Goal: Task Accomplishment & Management: Complete application form

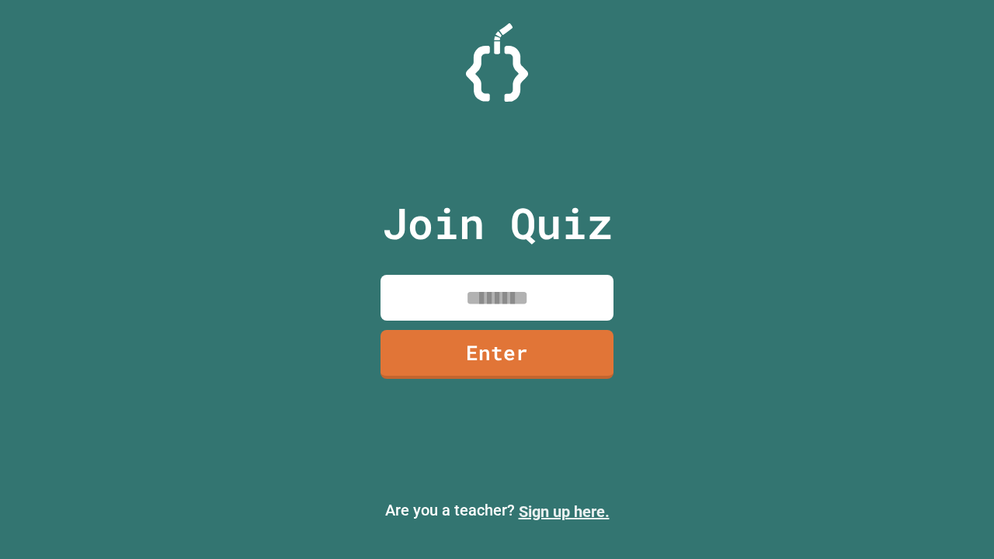
click at [564, 512] on link "Sign up here." at bounding box center [564, 511] width 91 height 19
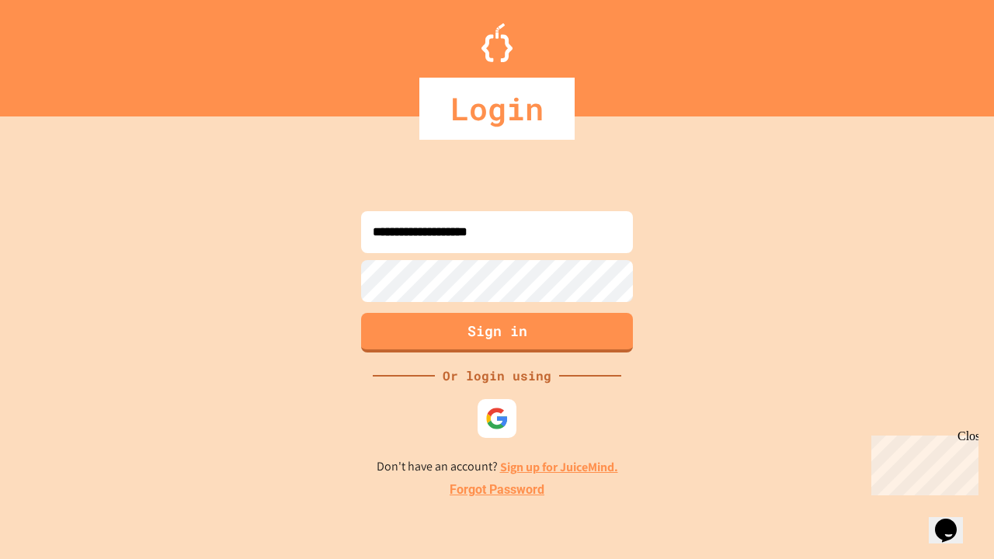
type input "**********"
